Goal: Information Seeking & Learning: Learn about a topic

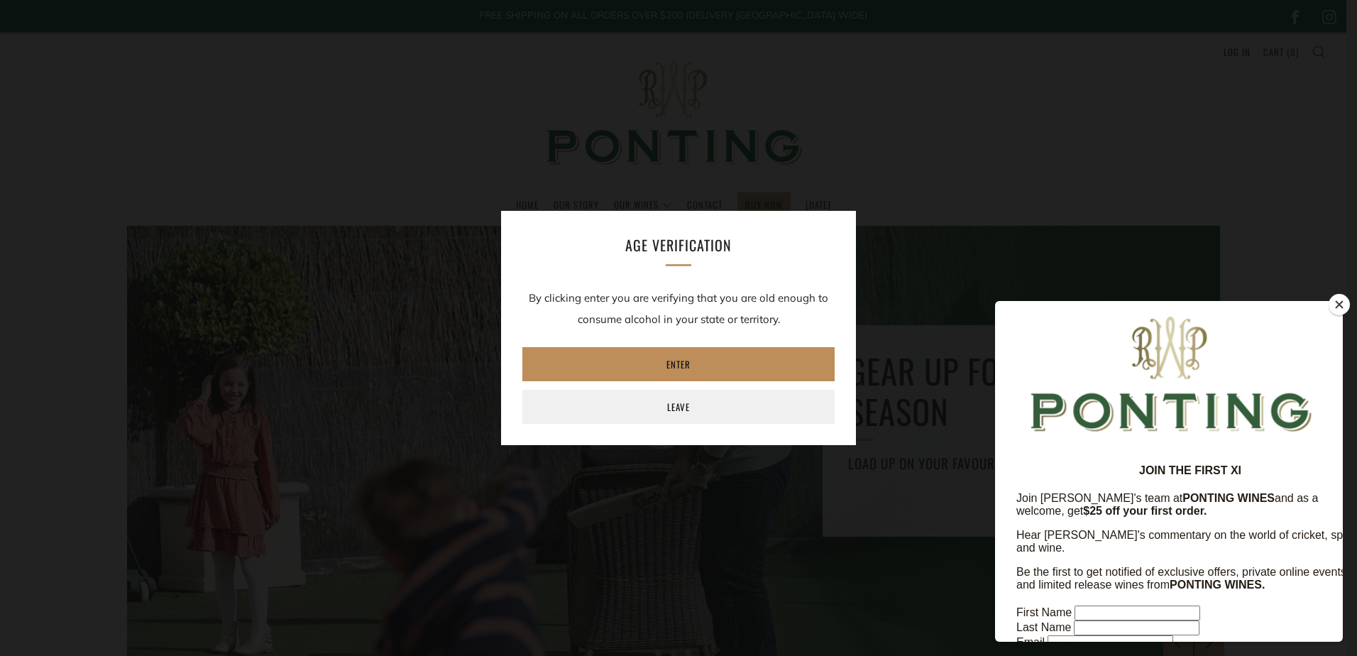
click at [701, 365] on link "Enter" at bounding box center [678, 364] width 312 height 34
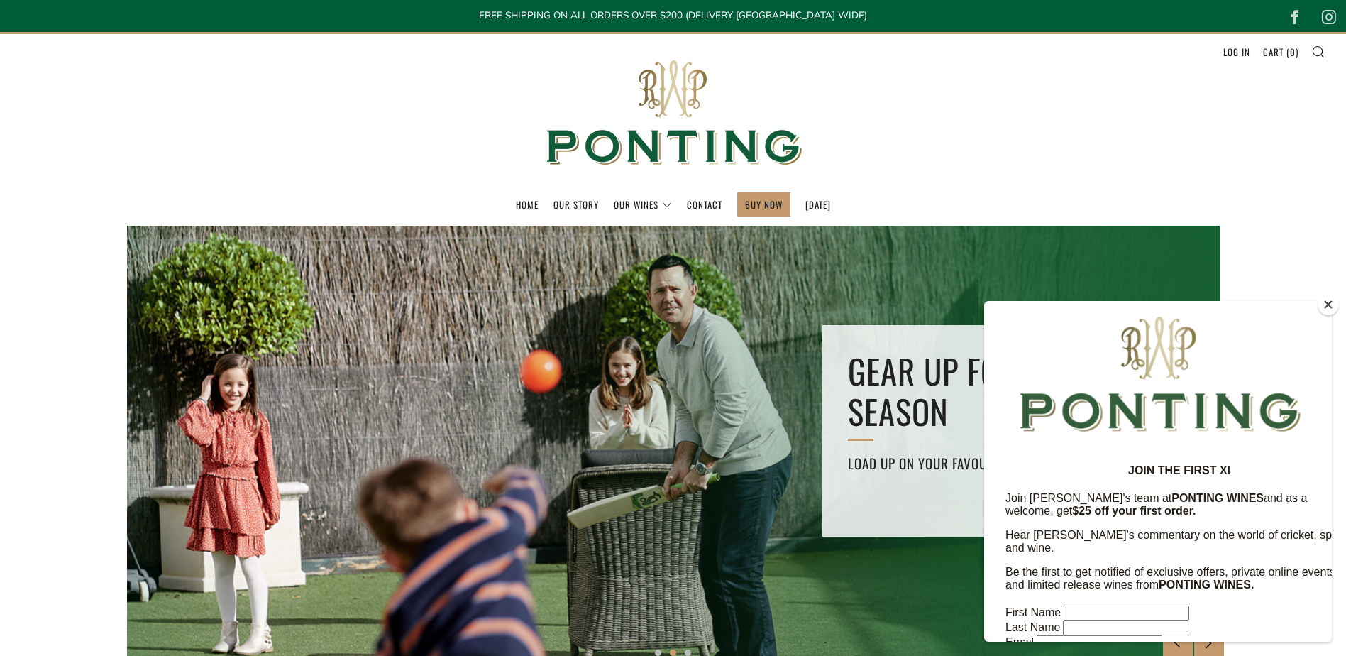
drag, startPoint x: 1325, startPoint y: 304, endPoint x: 328, endPoint y: 1, distance: 1041.8
click at [1325, 304] on button "Close" at bounding box center [1328, 304] width 21 height 21
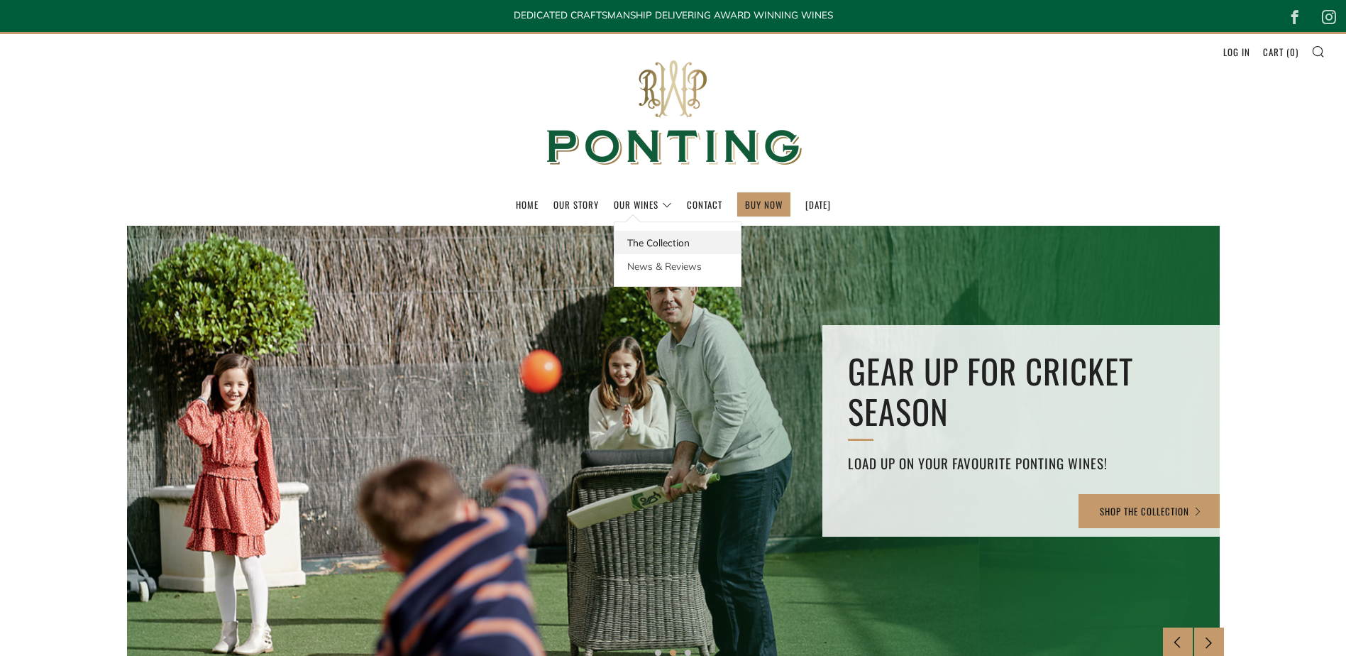
click at [616, 234] on link "The Collection" at bounding box center [677, 242] width 126 height 23
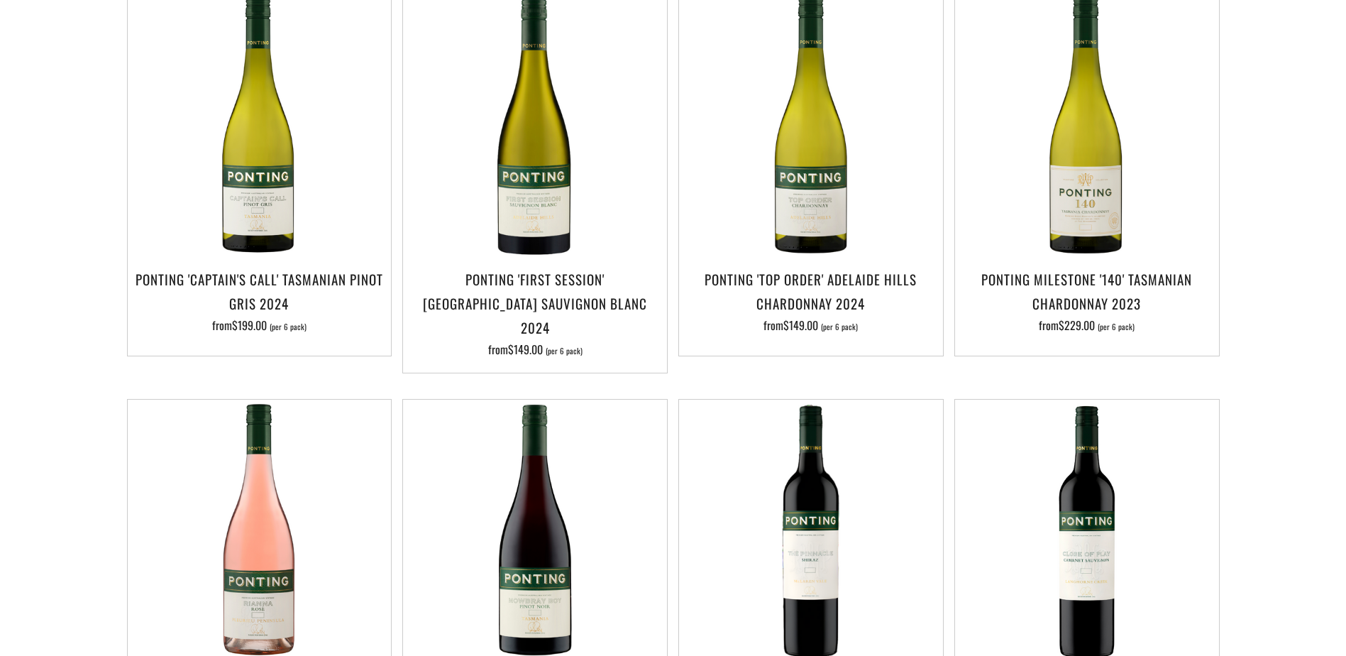
scroll to position [142, 0]
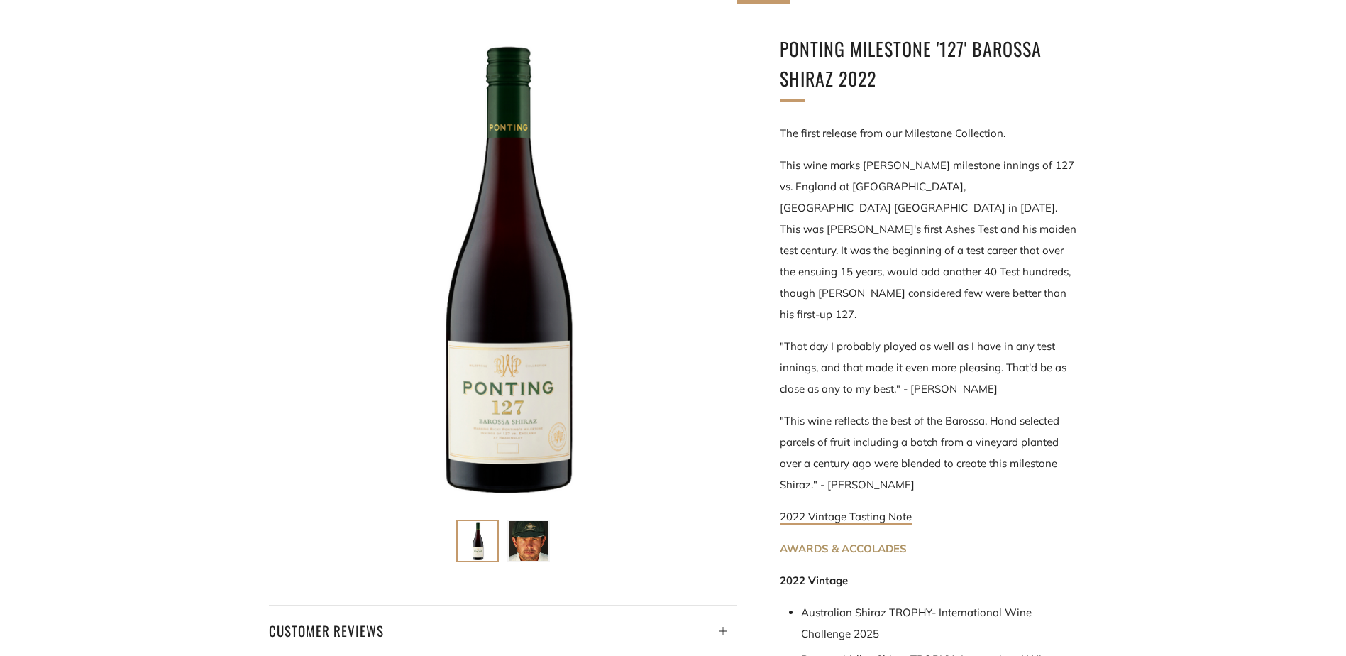
scroll to position [355, 0]
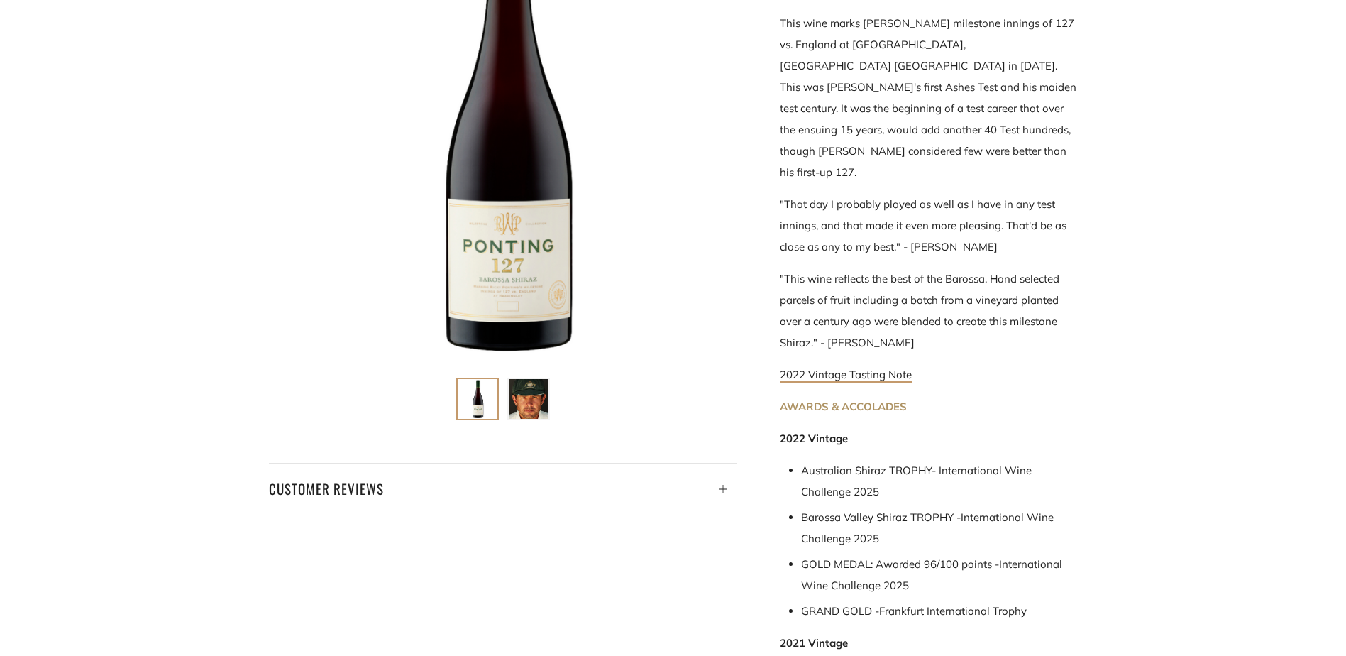
click at [814, 399] on strong "AWARDS & ACCOLADES" at bounding box center [843, 405] width 127 height 13
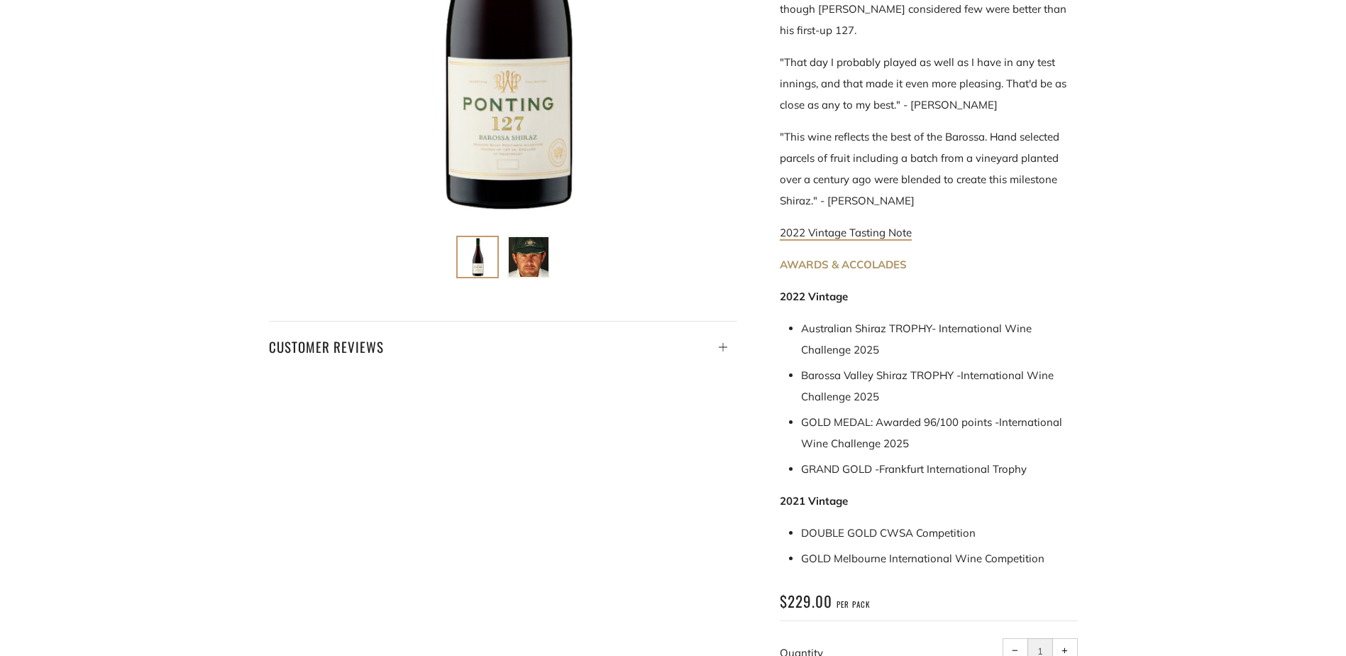
scroll to position [426, 0]
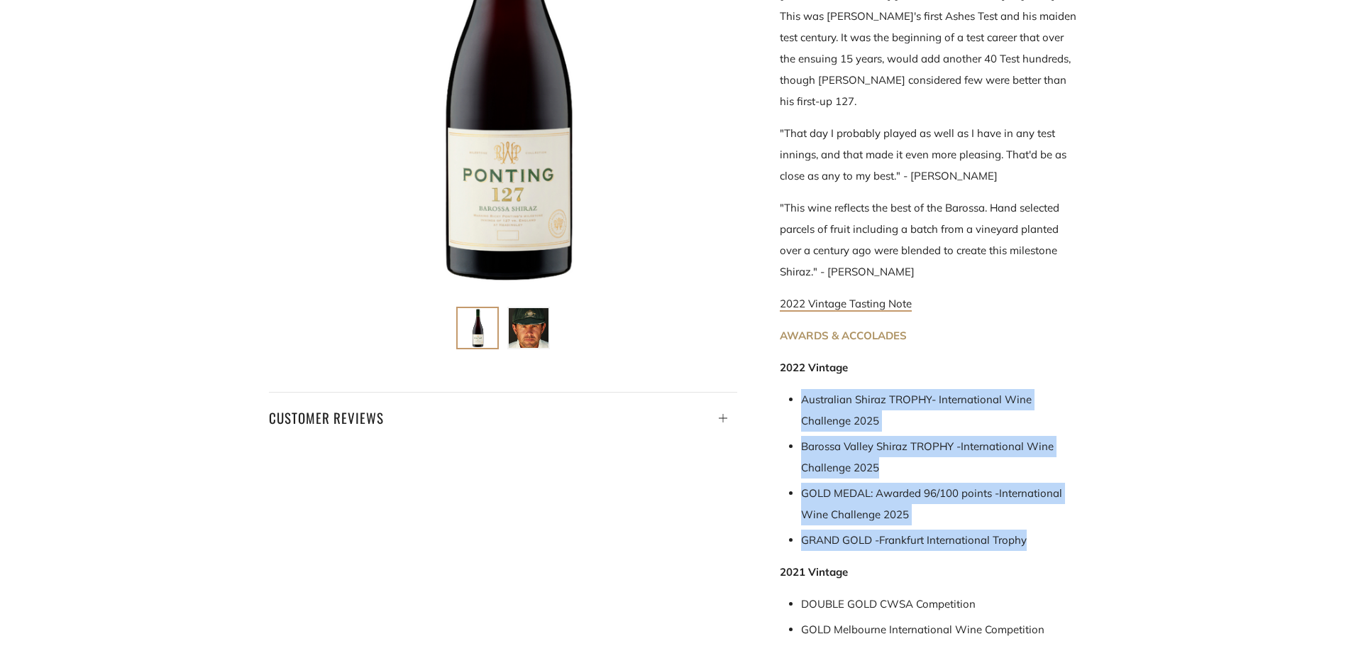
drag, startPoint x: 1037, startPoint y: 500, endPoint x: 802, endPoint y: 354, distance: 276.6
click at [802, 389] on ul "Australian Shiraz TROPHY - International Wine Challenge 2025 Barossa Valley Shi…" at bounding box center [939, 470] width 277 height 162
copy ul "Australian Shiraz TROPHY - International Wine Challenge 2025 Barossa Valley Shi…"
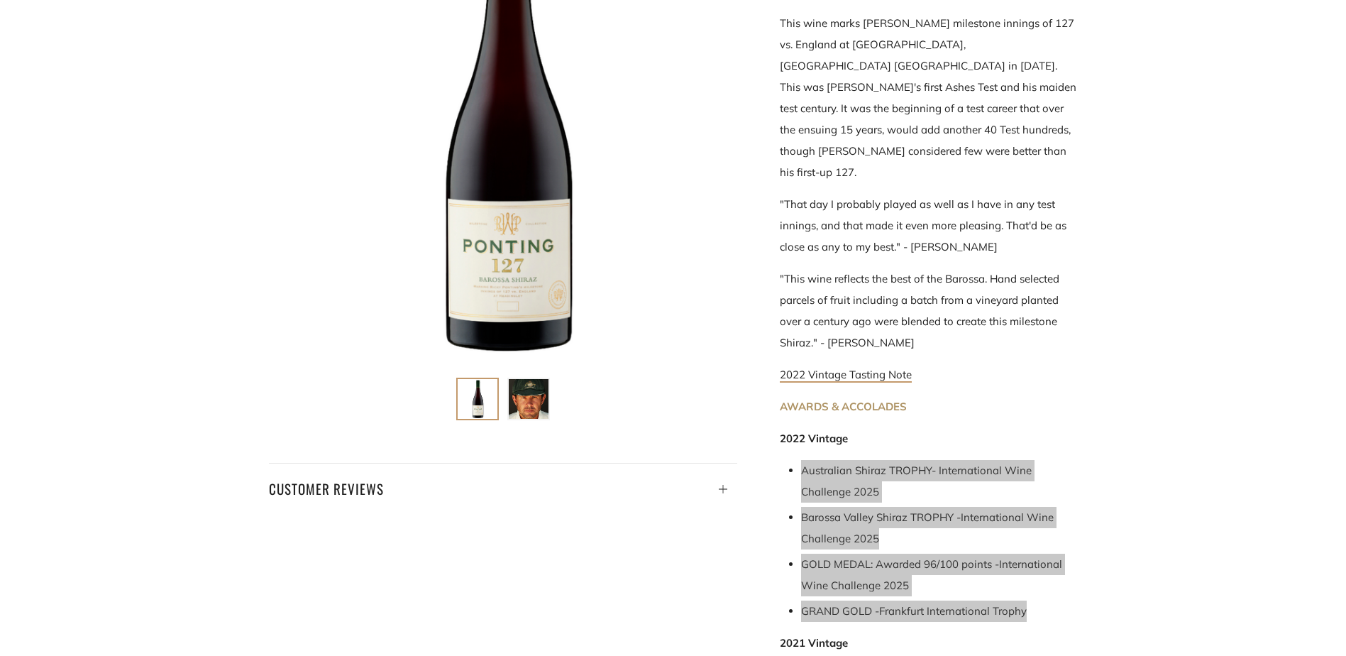
scroll to position [213, 0]
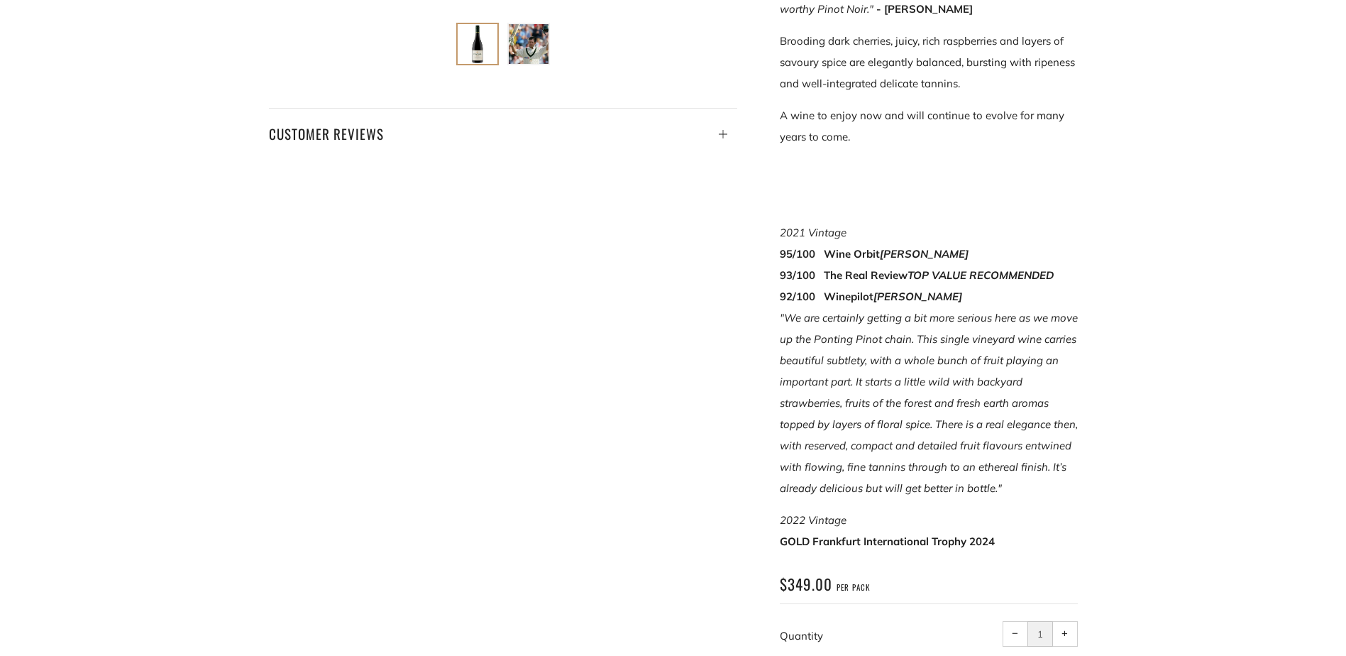
scroll to position [639, 0]
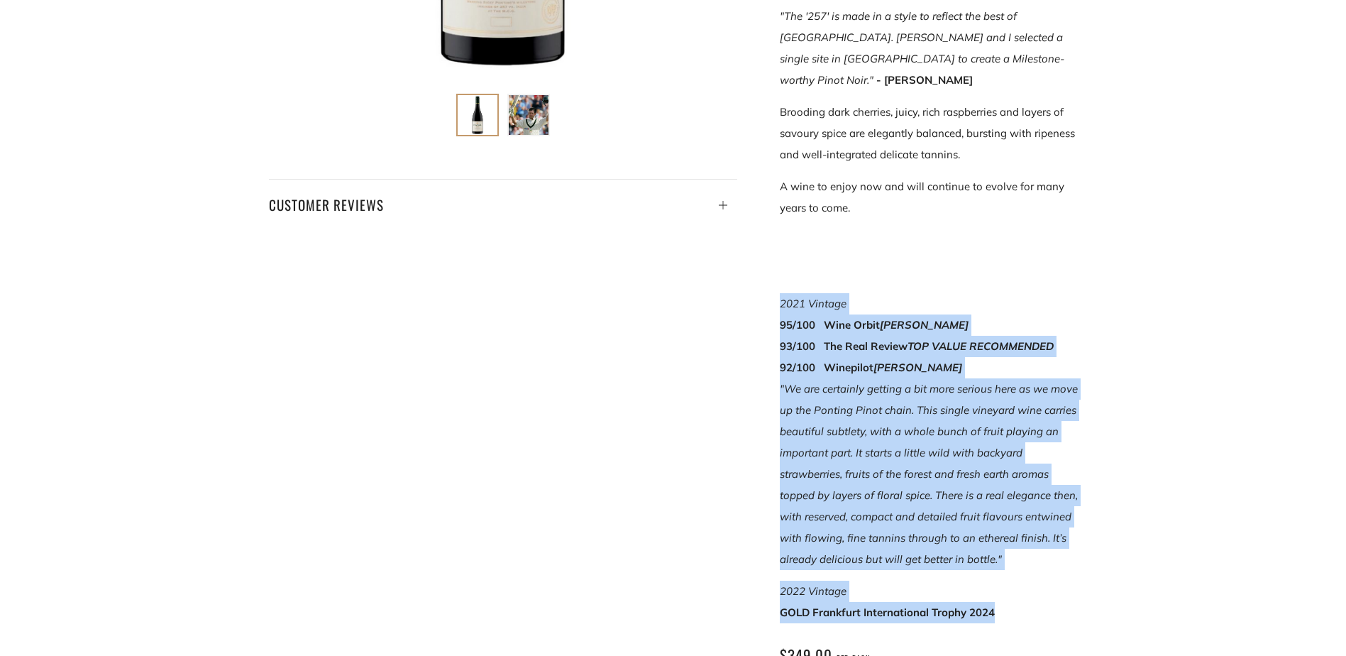
drag, startPoint x: 1012, startPoint y: 553, endPoint x: 765, endPoint y: 237, distance: 401.2
click at [765, 237] on div "Ponting Milestone '257' Tasmania Pinot Noir 2023 Introducing the latest additio…" at bounding box center [907, 196] width 341 height 1177
copy div "2021 Vintage 95/100 Wine Orbit Sam Kim 93/100 The Real Review TOP VALUE RECOMME…"
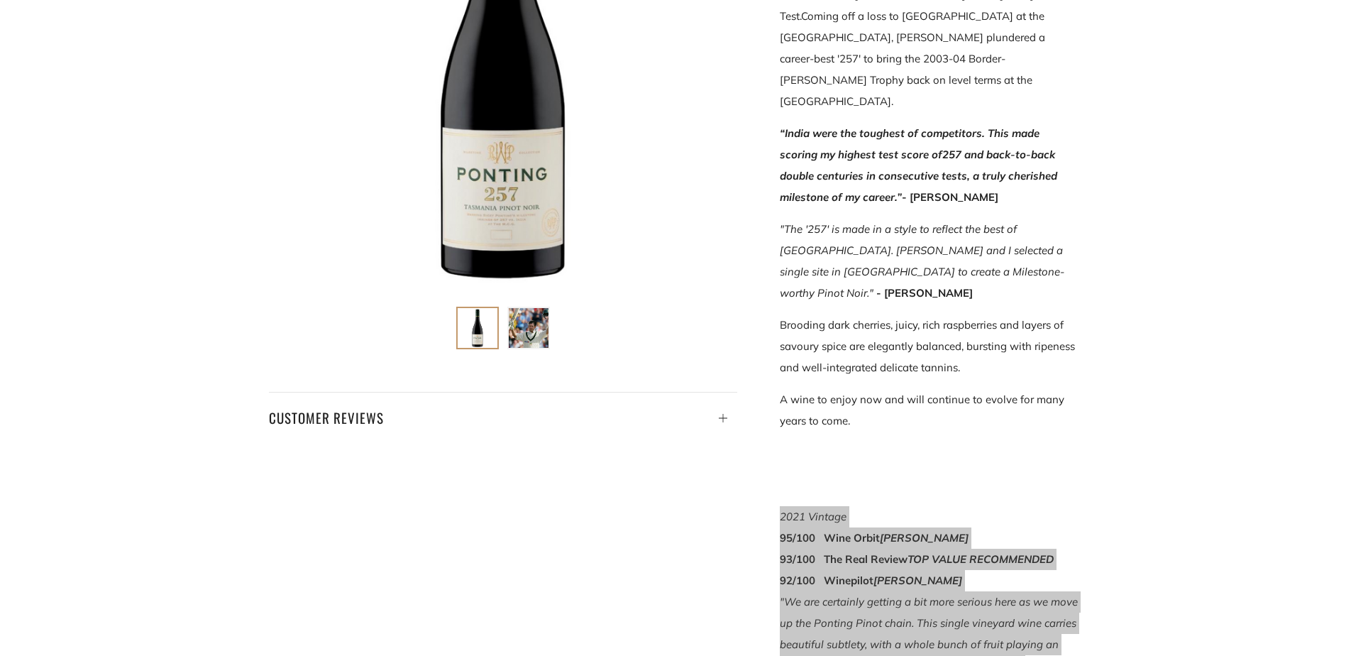
scroll to position [355, 0]
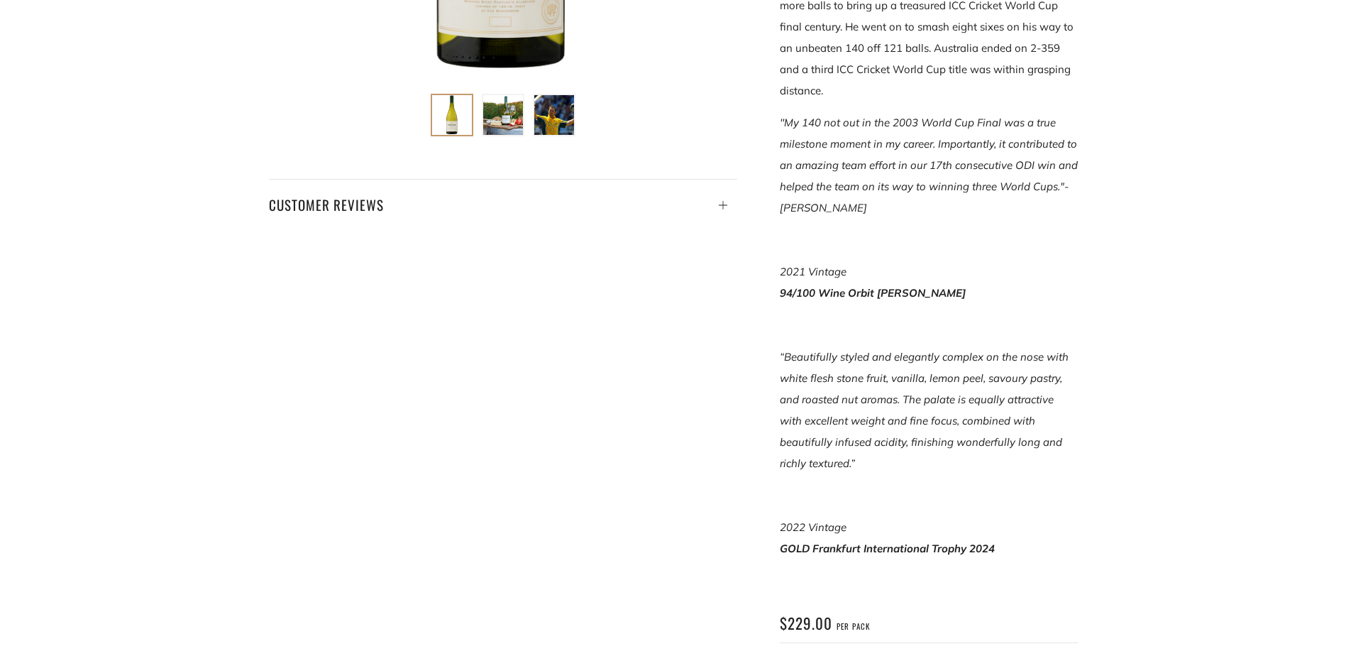
scroll to position [709, 0]
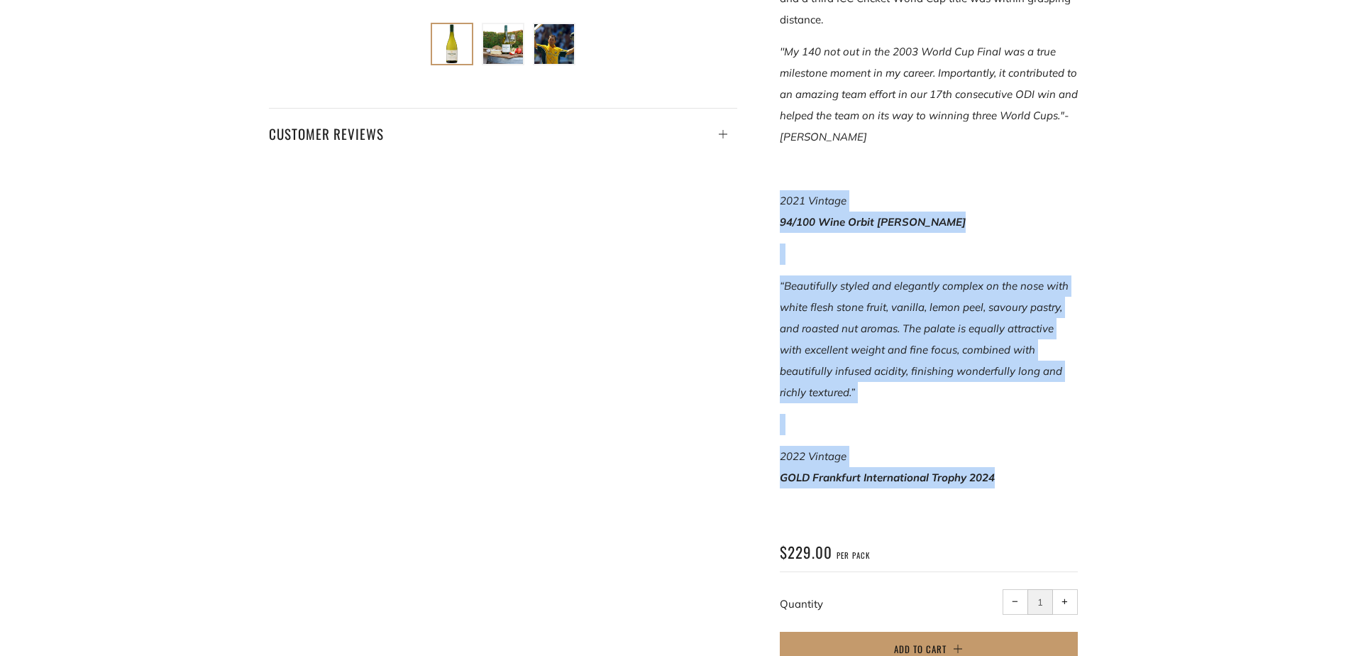
drag, startPoint x: 1004, startPoint y: 460, endPoint x: 767, endPoint y: 167, distance: 376.3
click at [767, 167] on div "Ponting Milestone '140' Tasmanian Chardonnay 2023 This wine reflects the best o…" at bounding box center [907, 109] width 341 height 1145
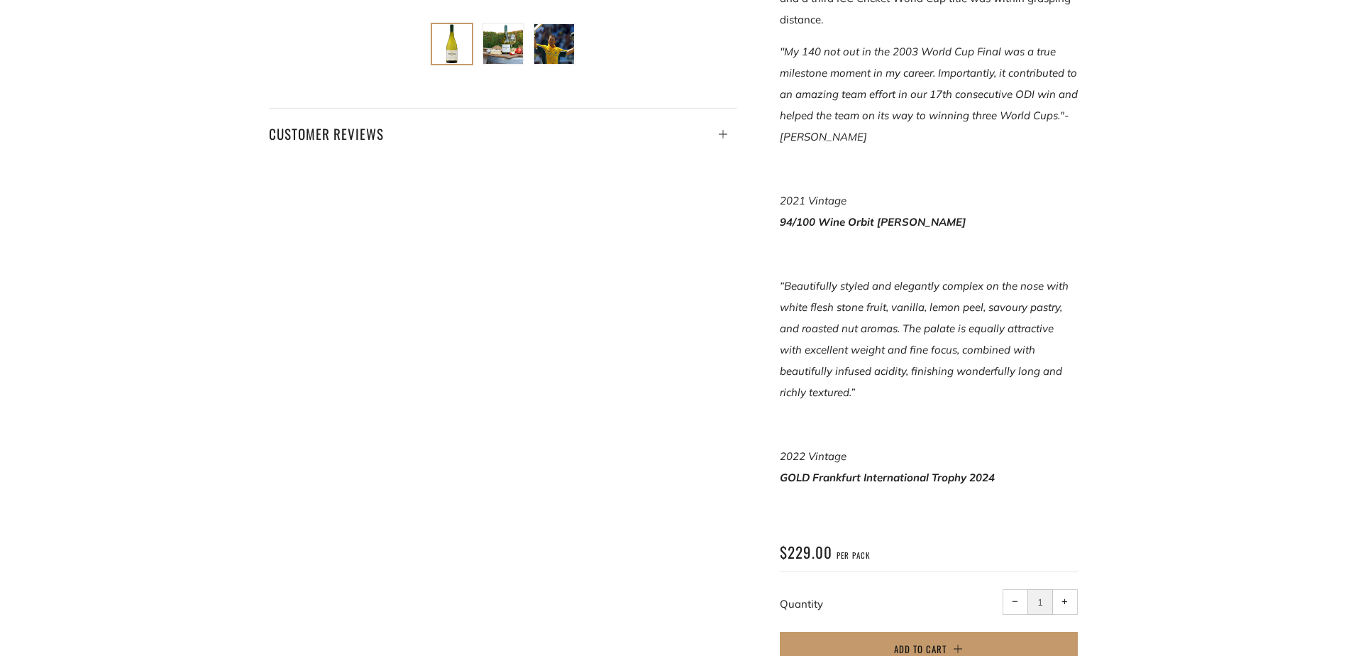
click at [1079, 409] on div "Ponting Milestone '140' Tasmanian Chardonnay 2023 This wine reflects the best o…" at bounding box center [673, 109] width 851 height 1145
